Goal: Task Accomplishment & Management: Complete application form

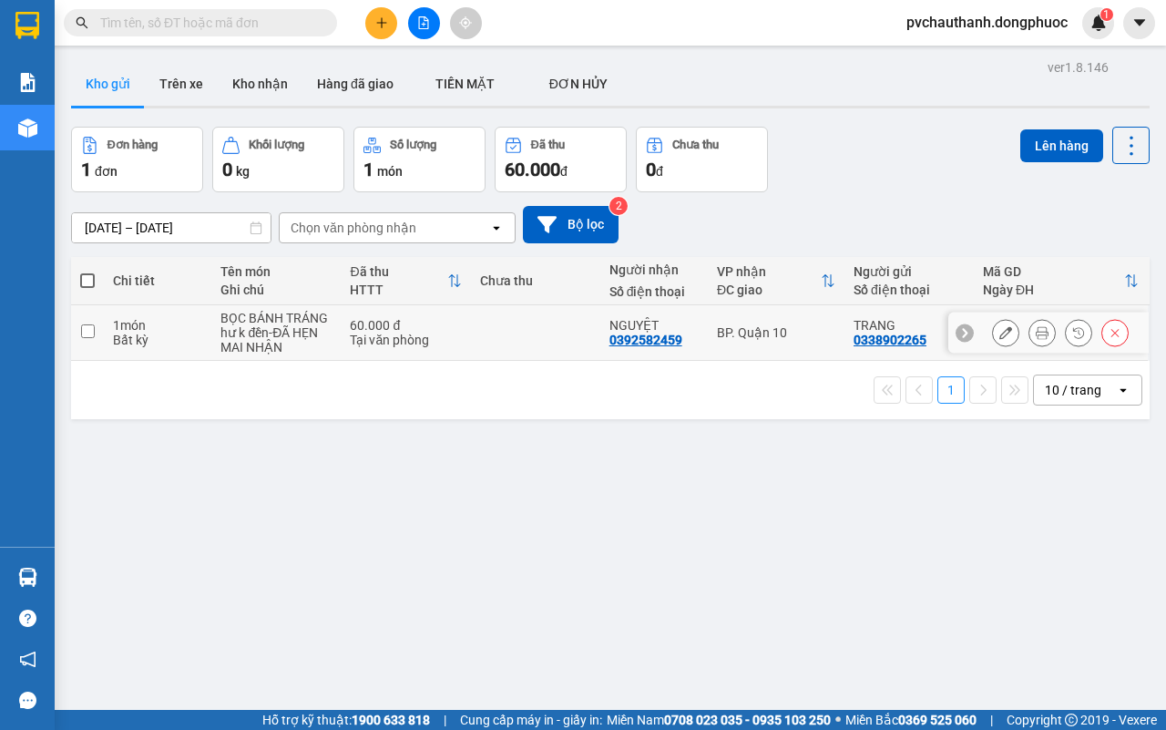
click at [513, 339] on td at bounding box center [535, 333] width 129 height 56
checkbox input "true"
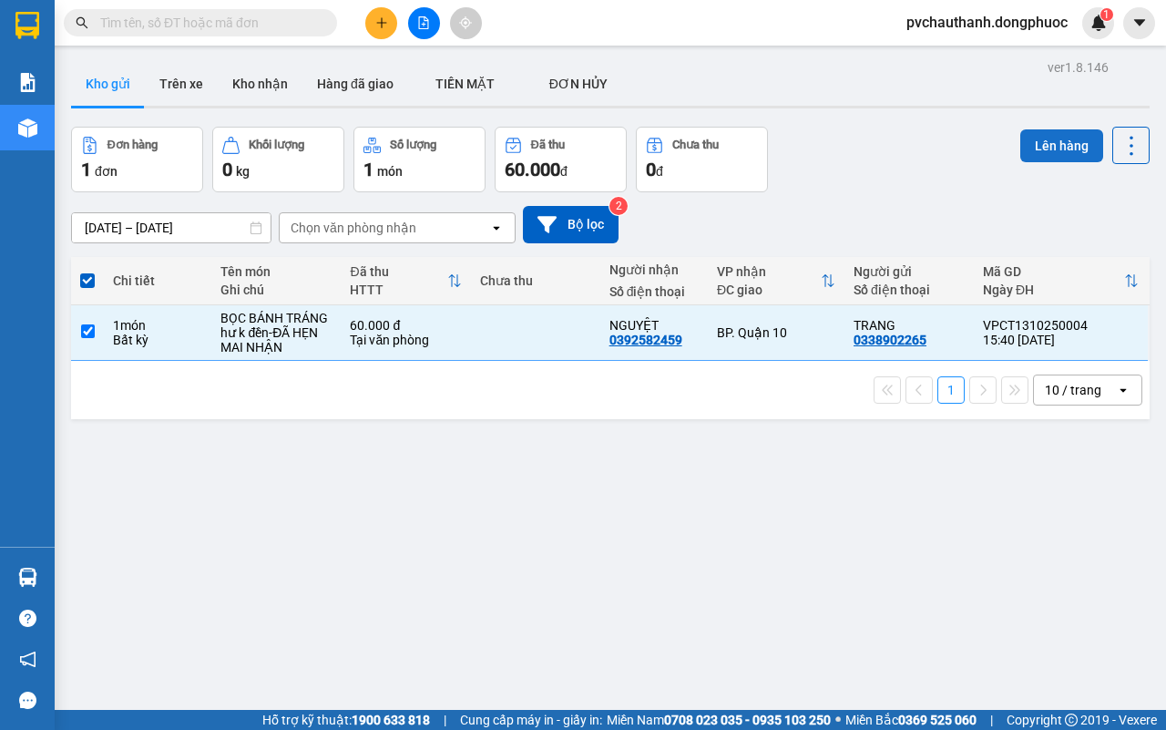
click at [1033, 142] on button "Lên hàng" at bounding box center [1062, 145] width 83 height 33
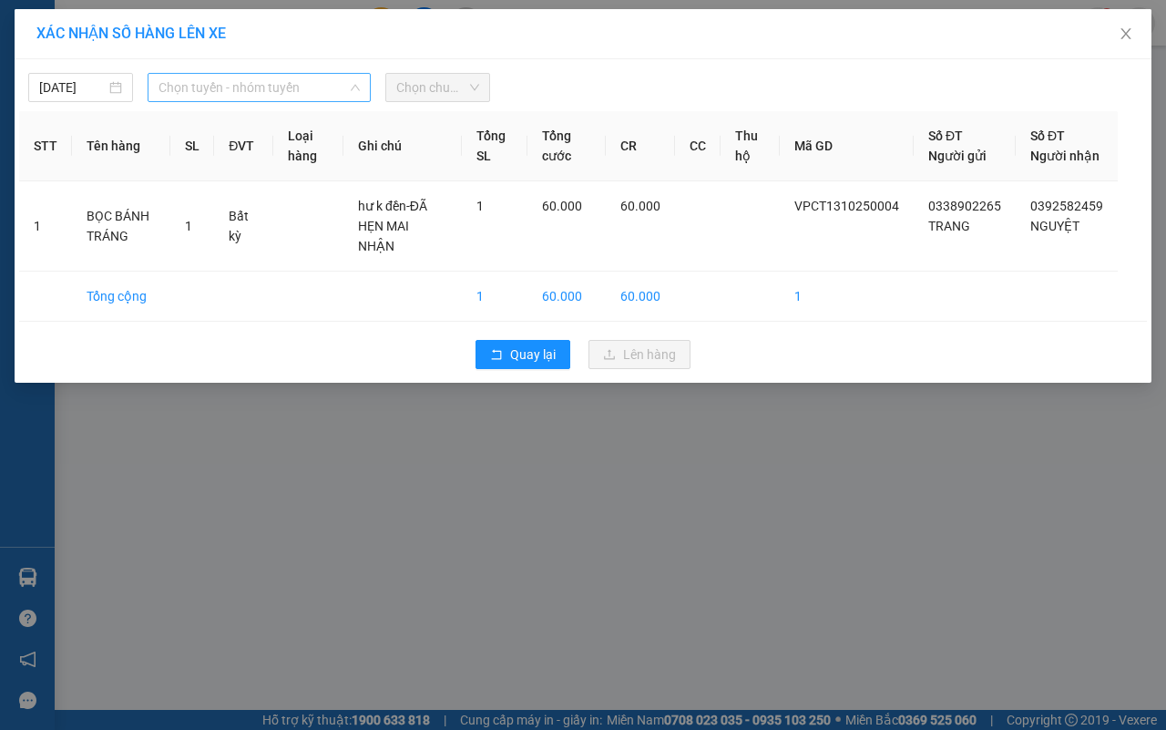
click at [247, 94] on span "Chọn tuyến - nhóm tuyến" at bounding box center [259, 87] width 201 height 27
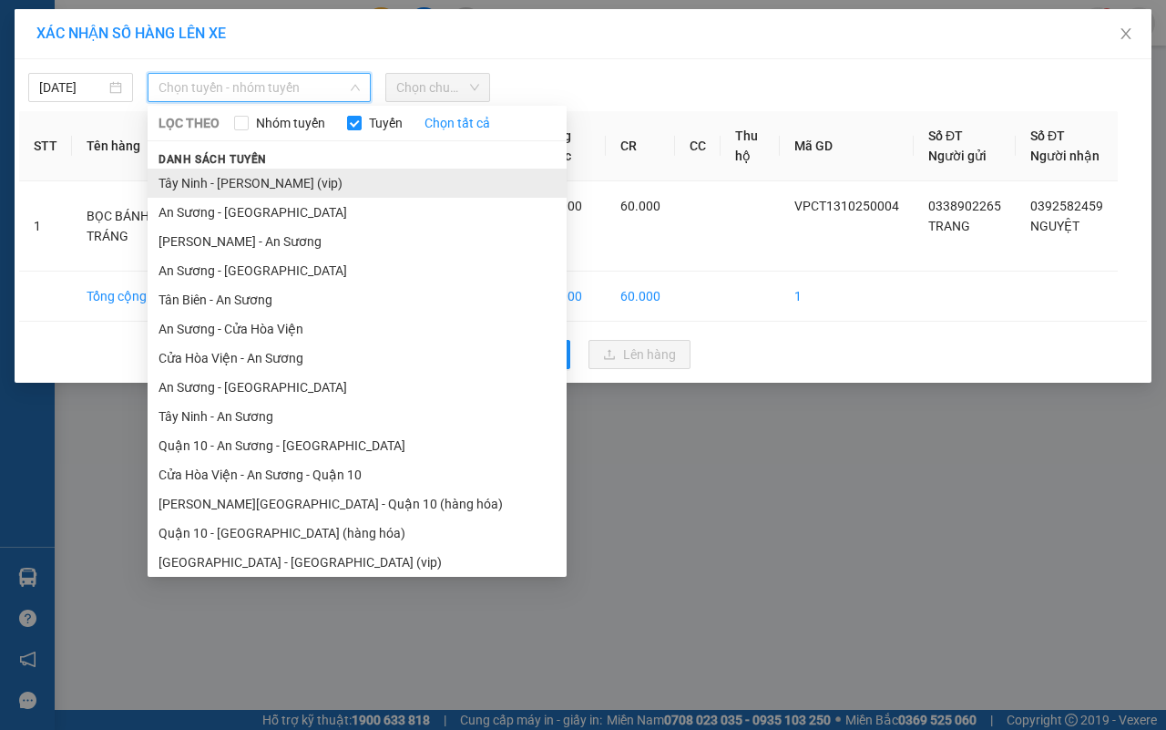
click at [225, 176] on li "Tây Ninh - [PERSON_NAME] (vip)" at bounding box center [357, 183] width 419 height 29
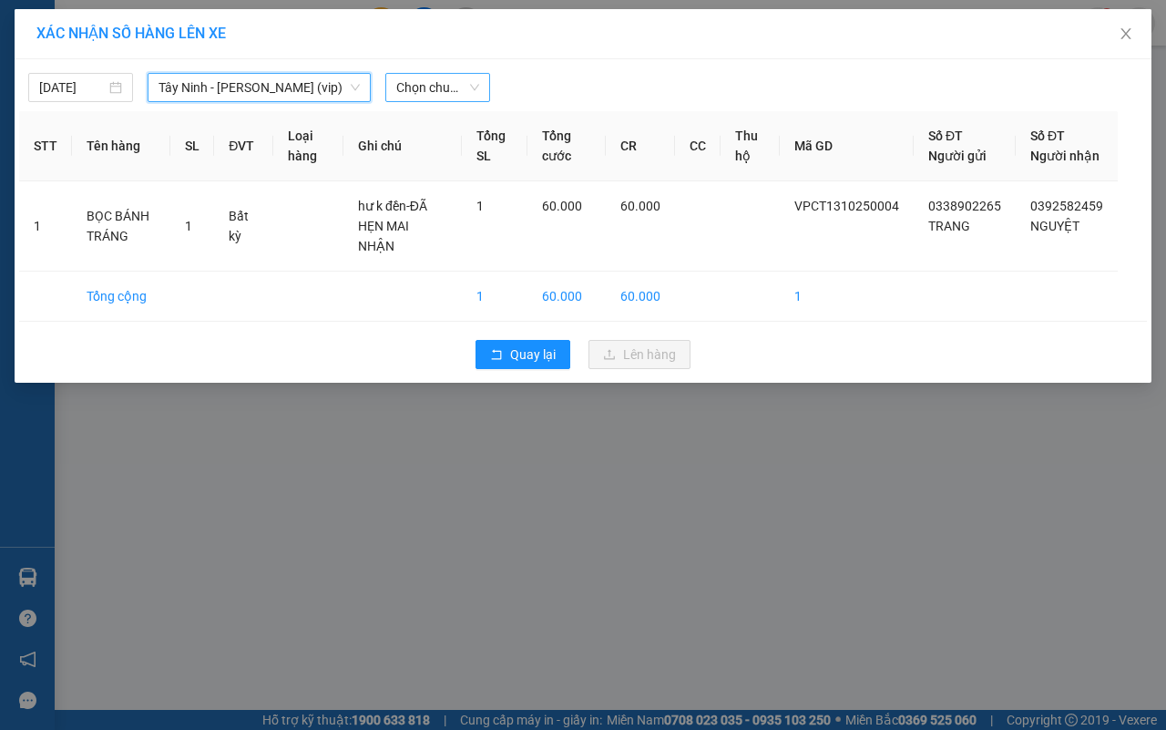
click at [449, 87] on span "Chọn chuyến" at bounding box center [437, 87] width 83 height 27
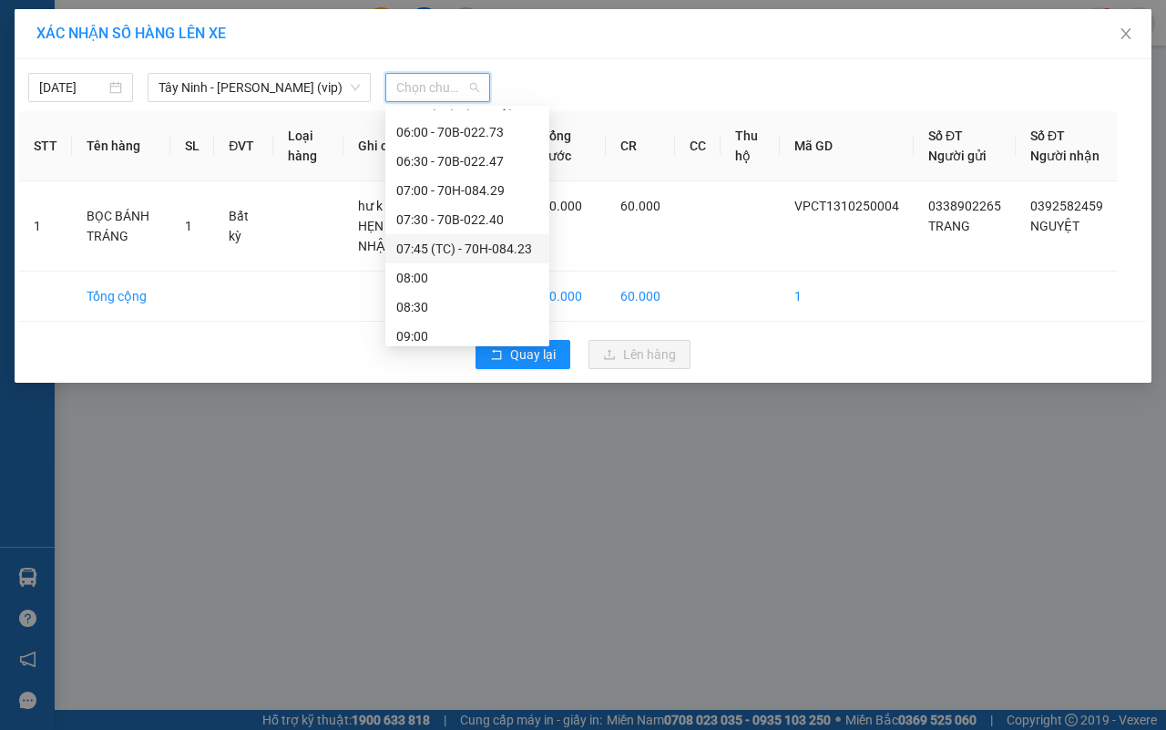
scroll to position [114, 0]
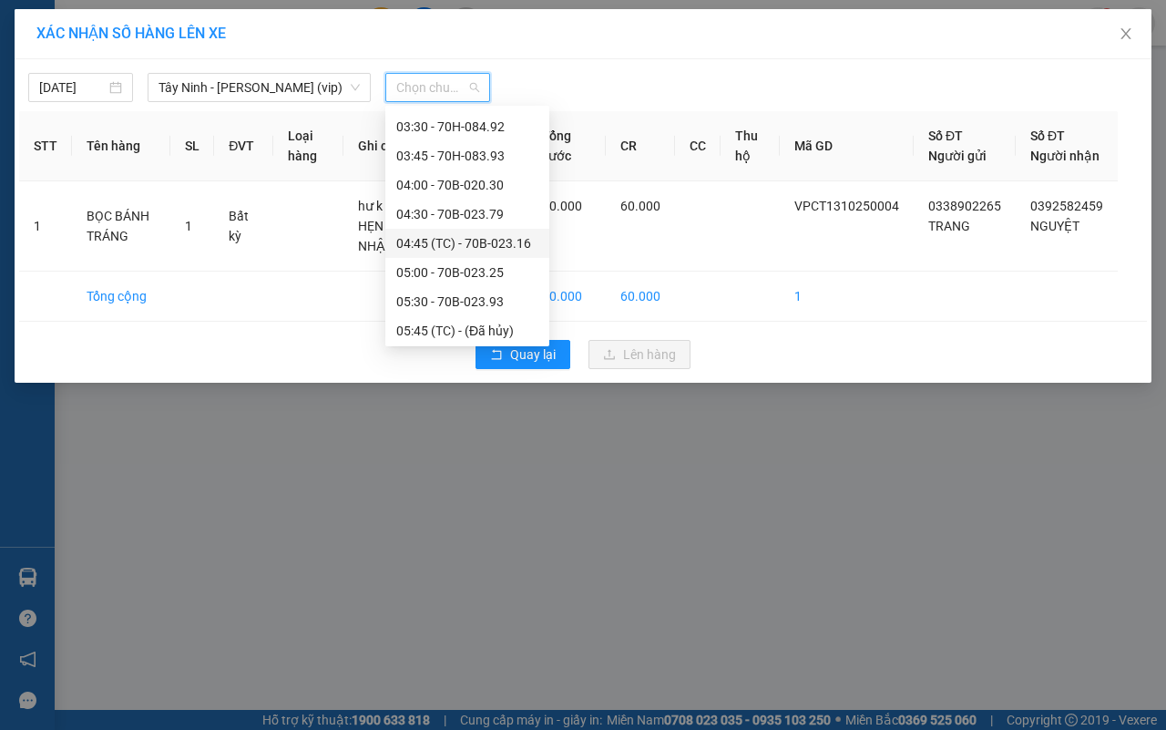
click at [486, 238] on div "04:45 (TC) - 70B-023.16" at bounding box center [467, 243] width 142 height 20
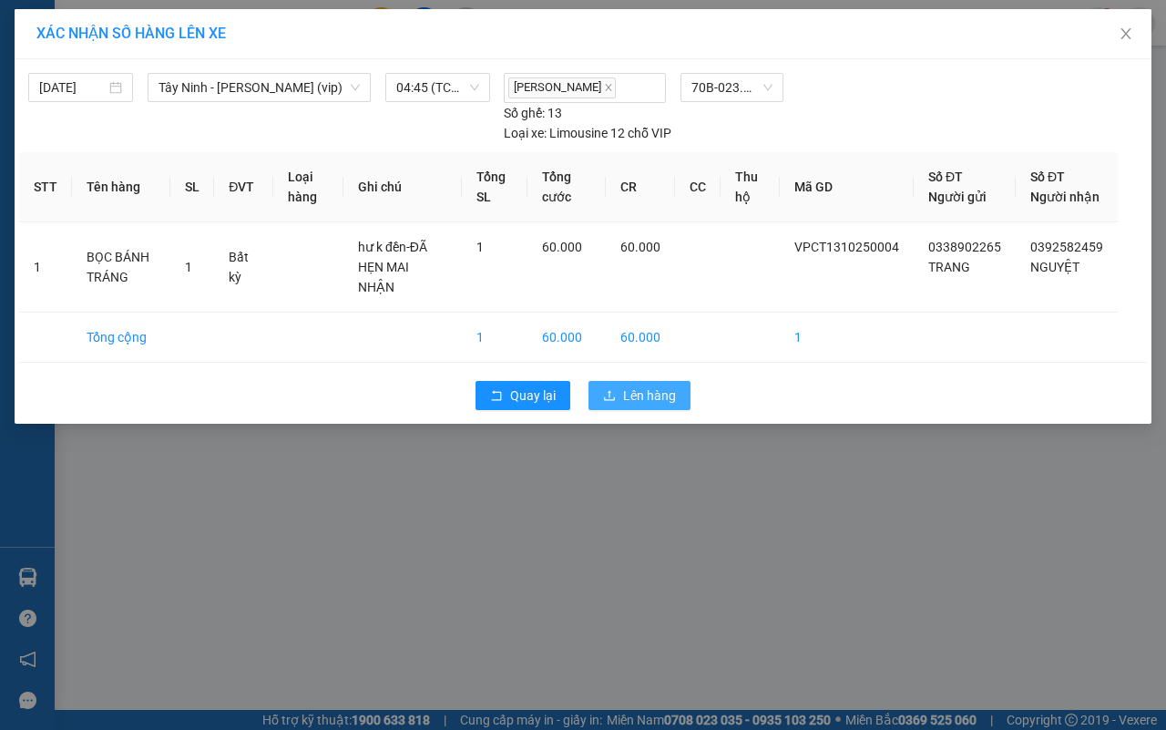
click at [623, 388] on span "Lên hàng" at bounding box center [649, 395] width 53 height 20
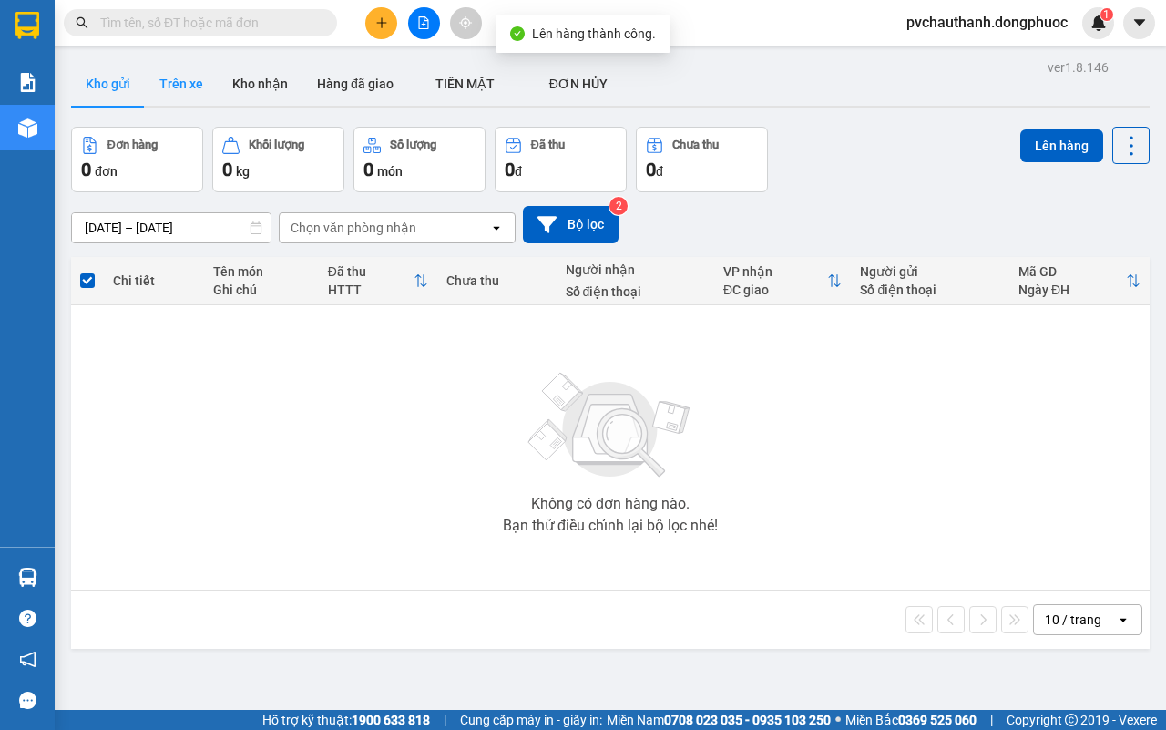
click at [199, 83] on button "Trên xe" at bounding box center [181, 84] width 73 height 44
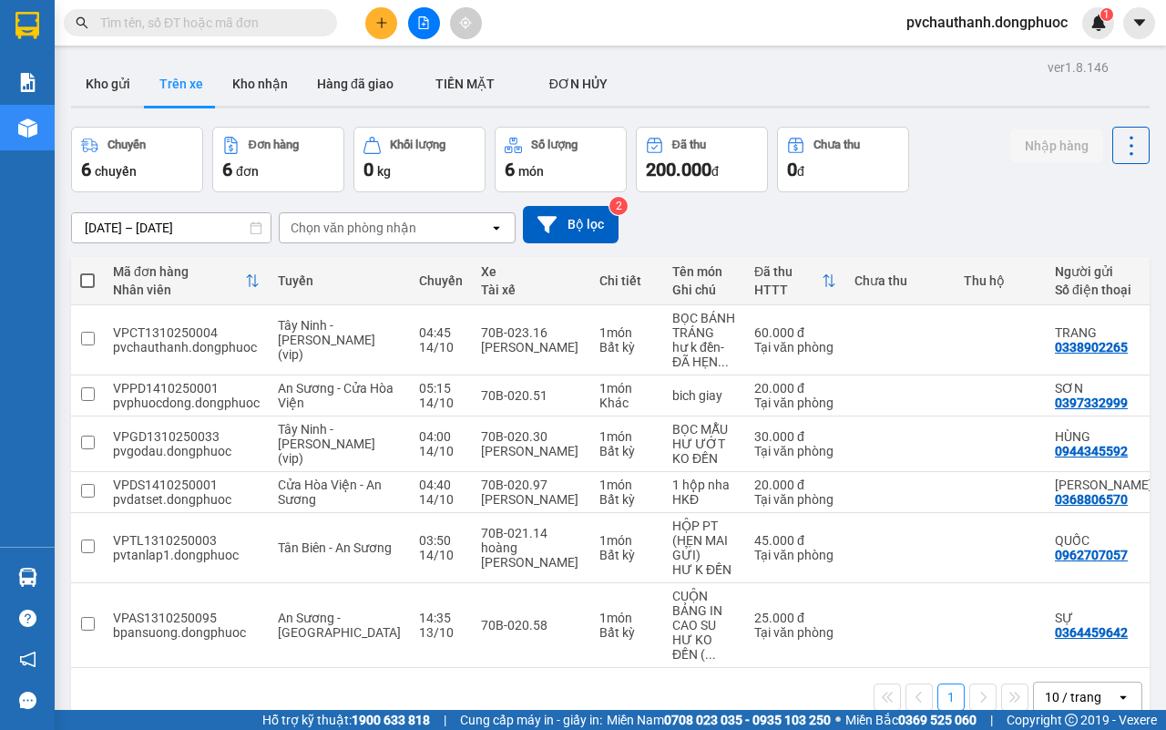
click at [379, 25] on icon "plus" at bounding box center [381, 22] width 13 height 13
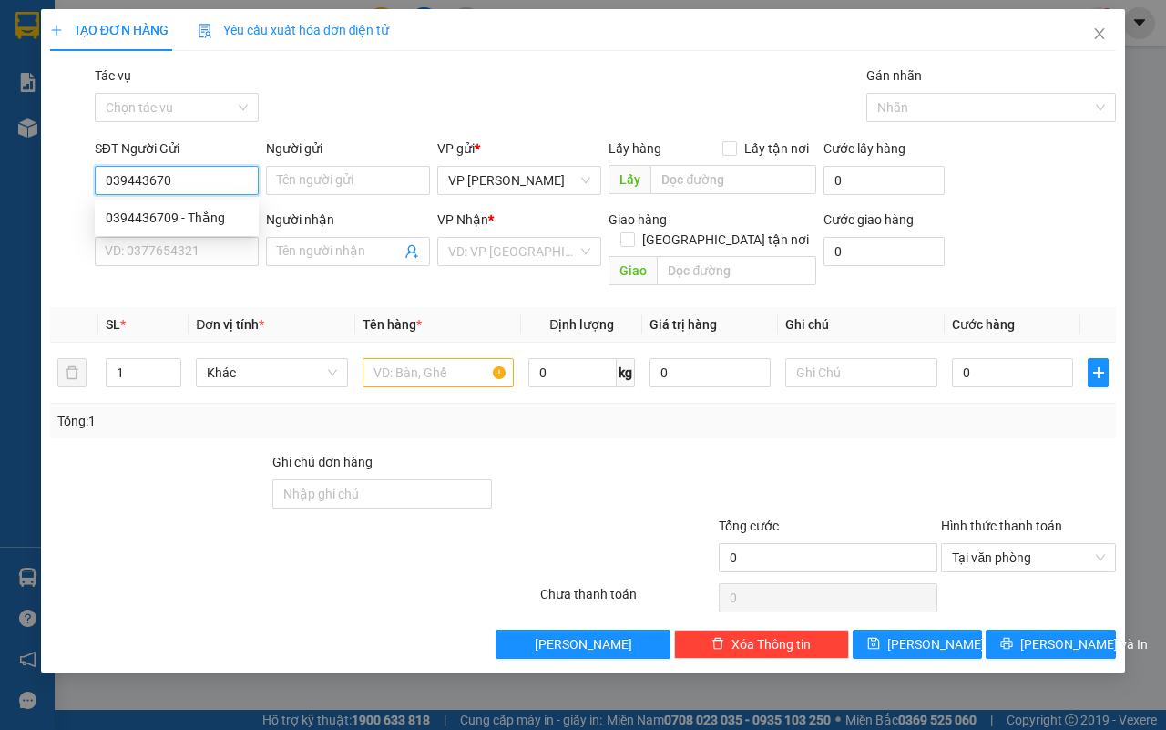
type input "0394436709"
click at [215, 216] on div "0394436709 - Thắng" at bounding box center [177, 218] width 142 height 20
type input "Thắng"
type input "0385841555"
type input "[PERSON_NAME]"
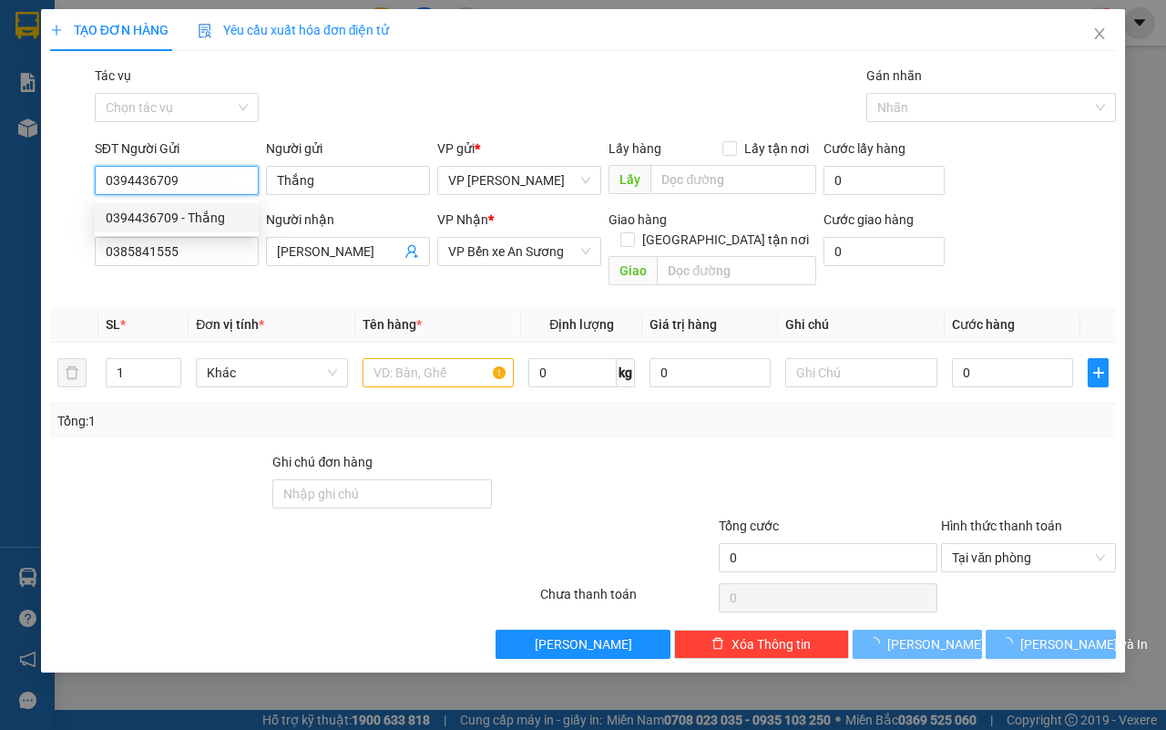
type input "45.000"
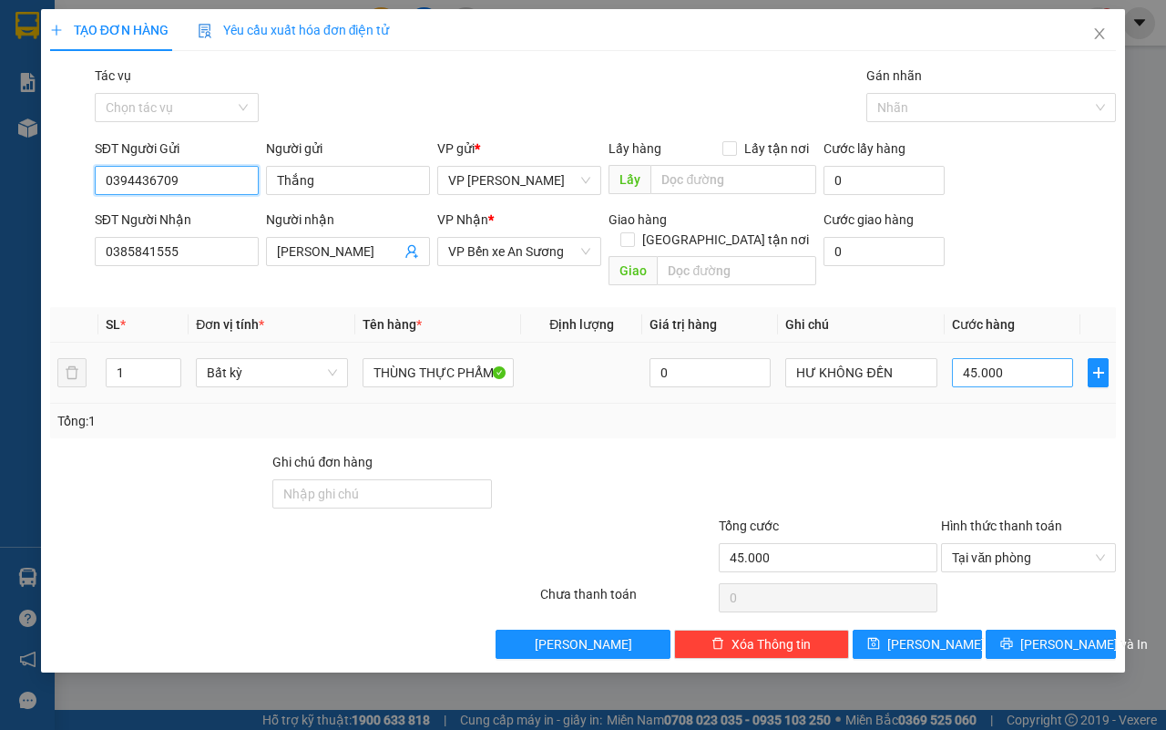
type input "0394436709"
click at [1008, 358] on input "45.000" at bounding box center [1012, 372] width 121 height 29
type input "0"
type input "3"
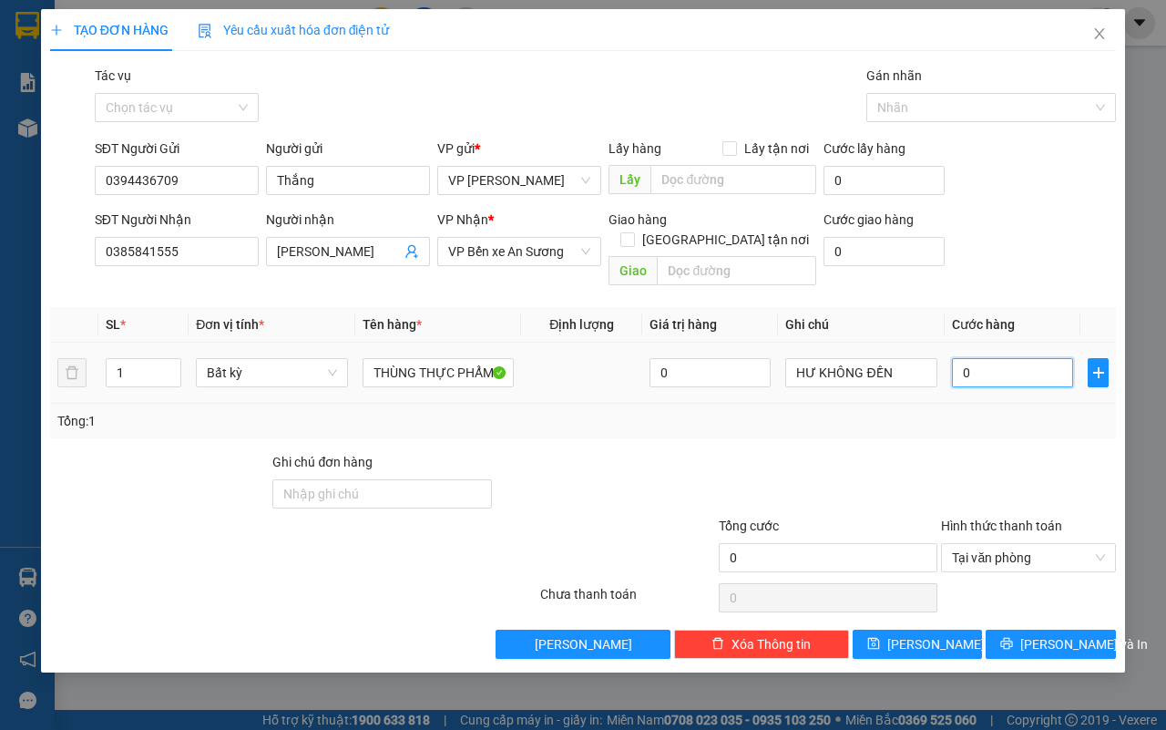
type input "03"
type input "30"
type input "030"
type input "30.000"
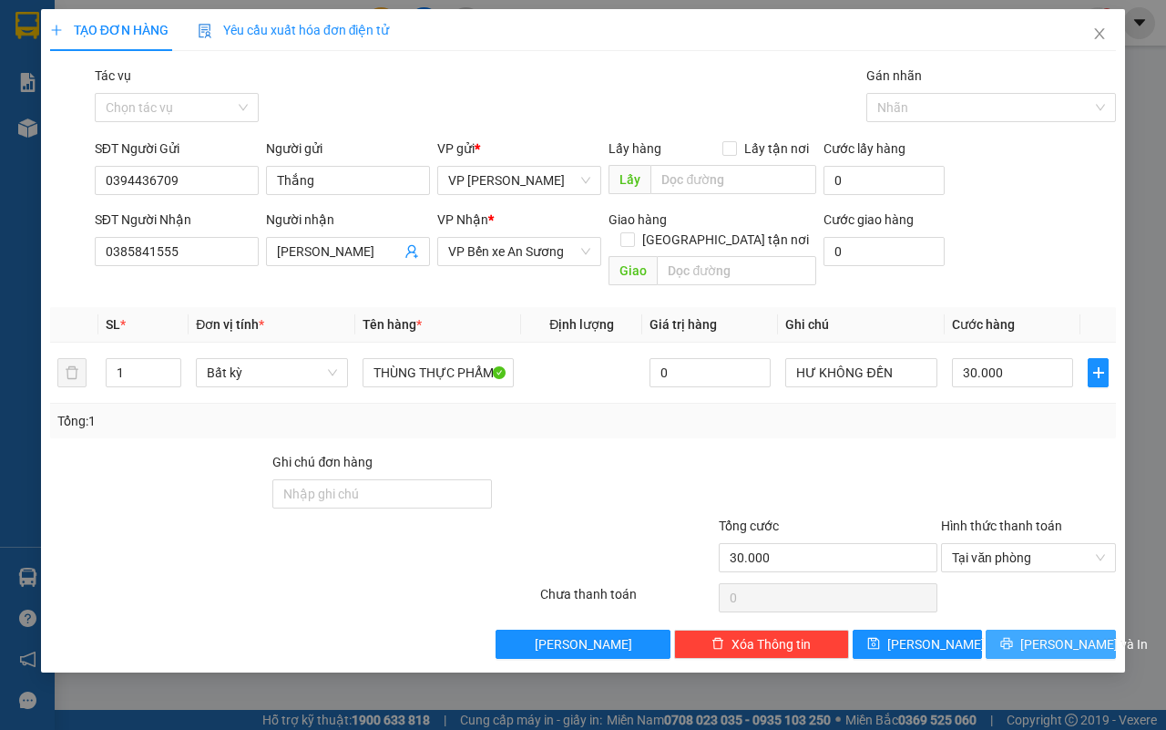
click at [1072, 634] on span "[PERSON_NAME] và In" at bounding box center [1085, 644] width 128 height 20
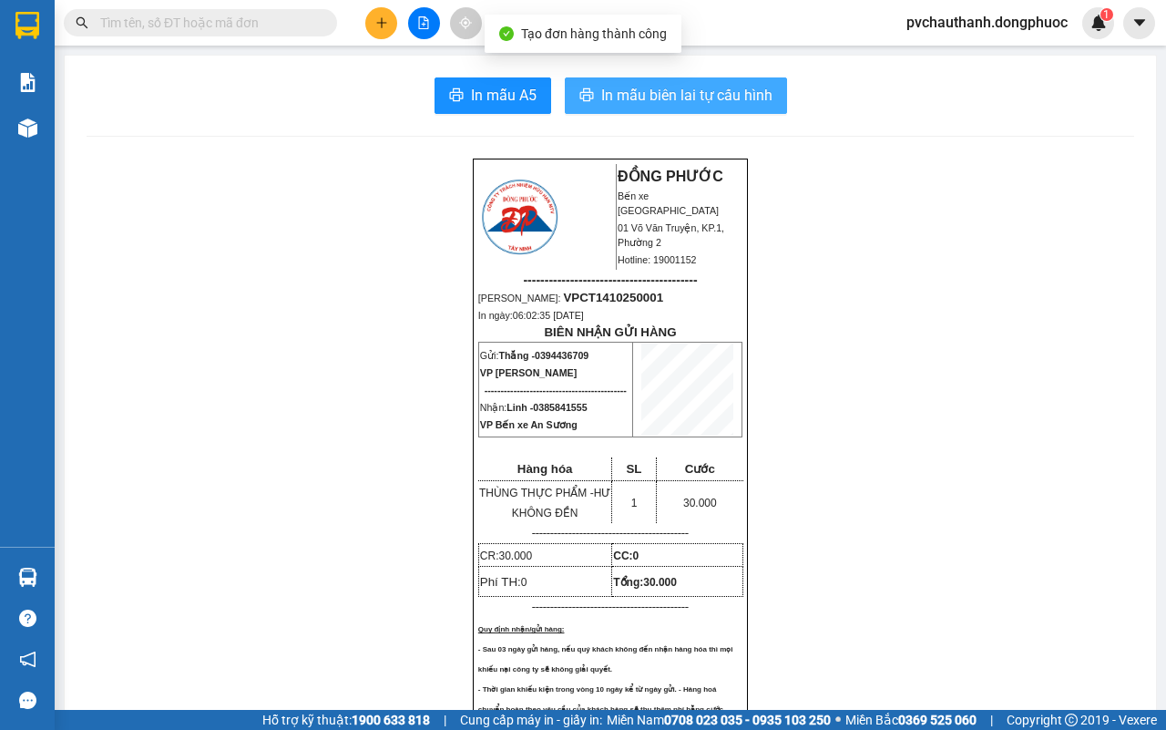
click at [681, 88] on span "In mẫu biên lai tự cấu hình" at bounding box center [686, 95] width 171 height 23
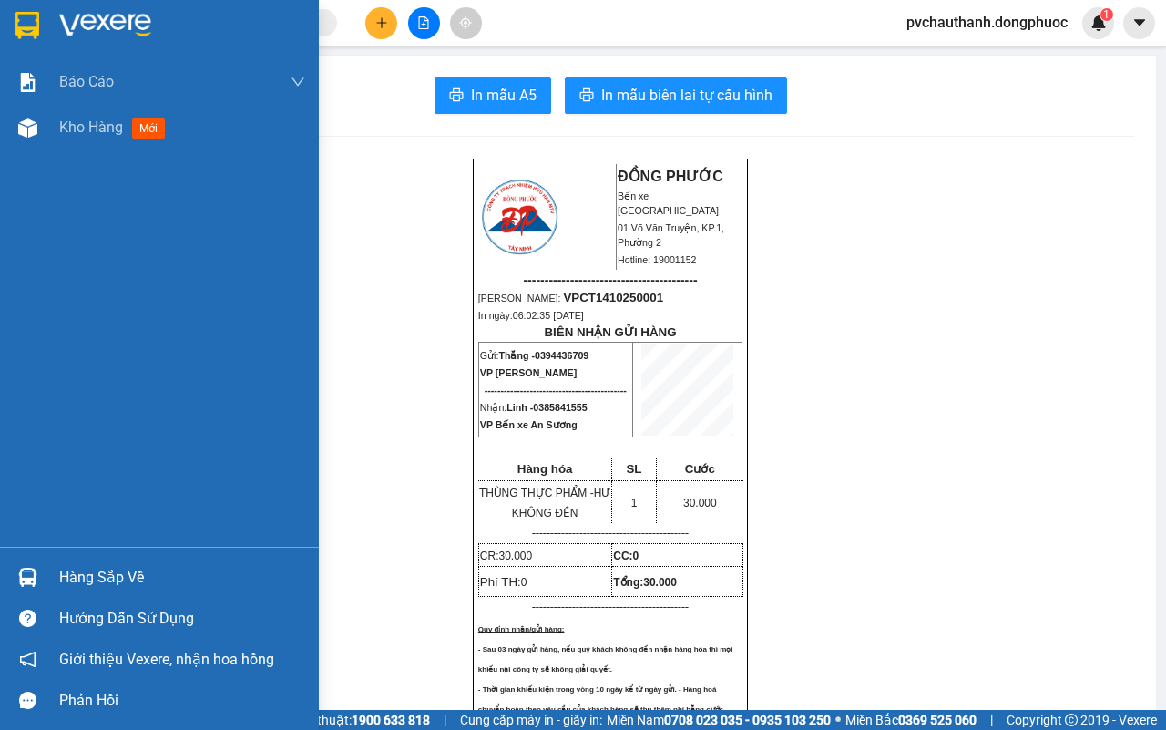
drag, startPoint x: 73, startPoint y: 121, endPoint x: 105, endPoint y: 158, distance: 48.4
click at [74, 120] on span "Kho hàng" at bounding box center [91, 126] width 64 height 17
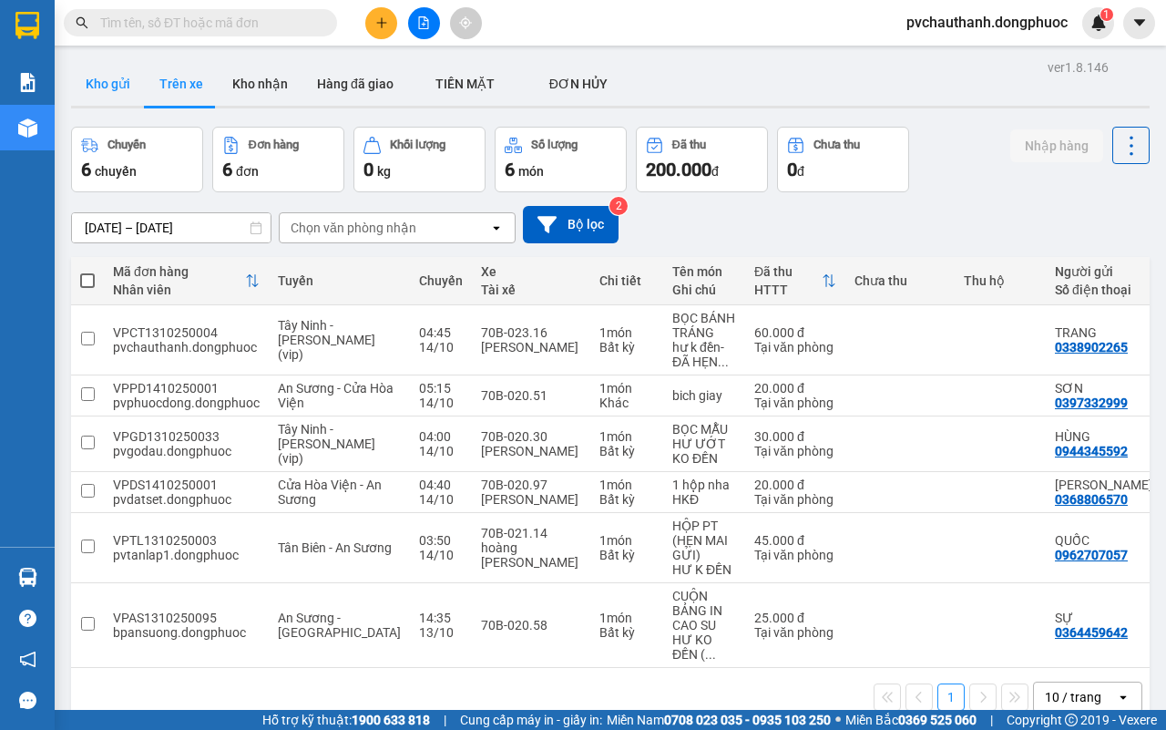
click at [118, 82] on button "Kho gửi" at bounding box center [108, 84] width 74 height 44
